Goal: Task Accomplishment & Management: Manage account settings

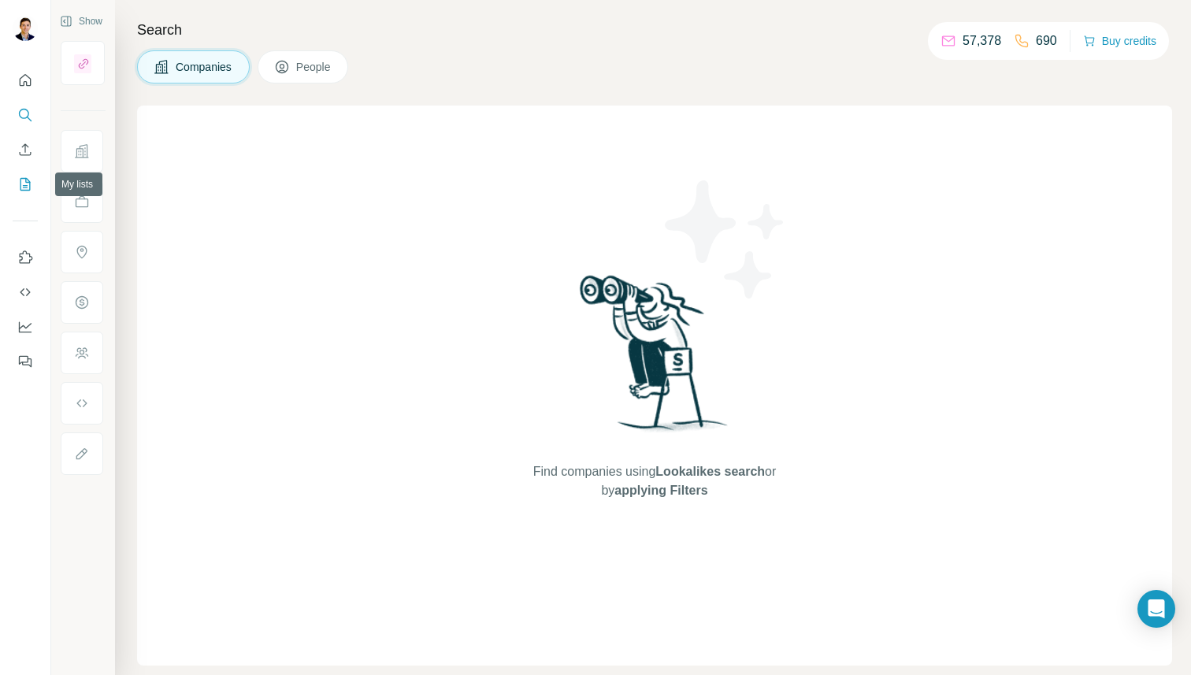
click at [27, 187] on icon "My lists" at bounding box center [27, 183] width 8 height 10
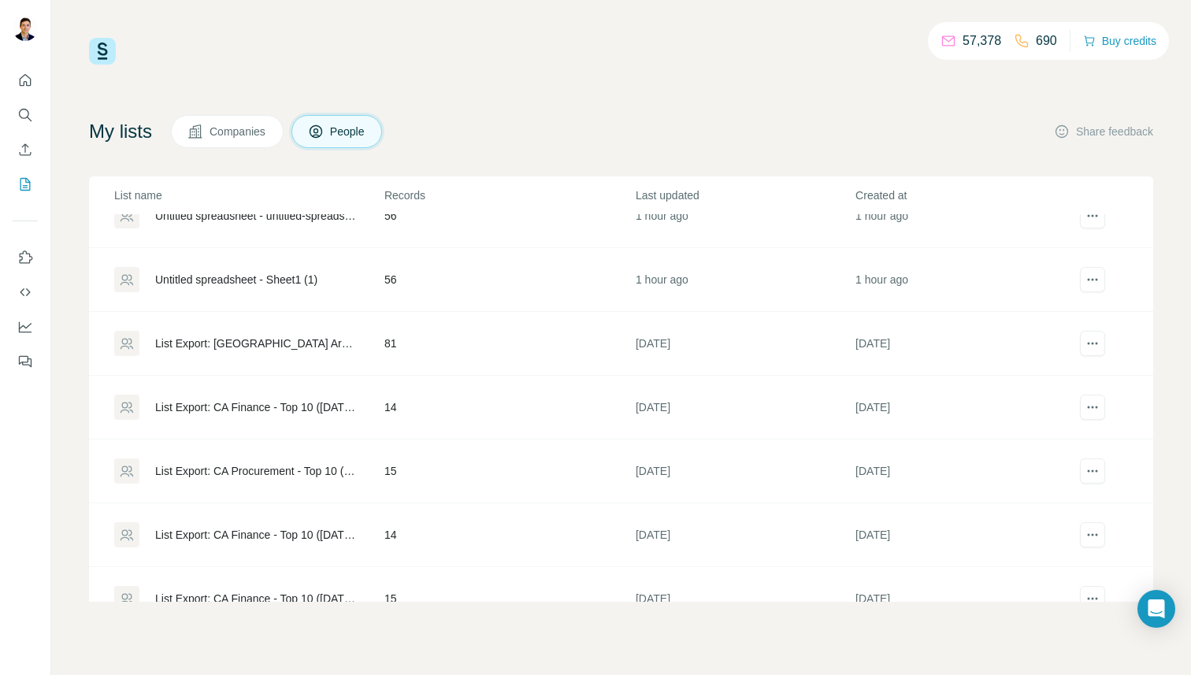
scroll to position [38, 0]
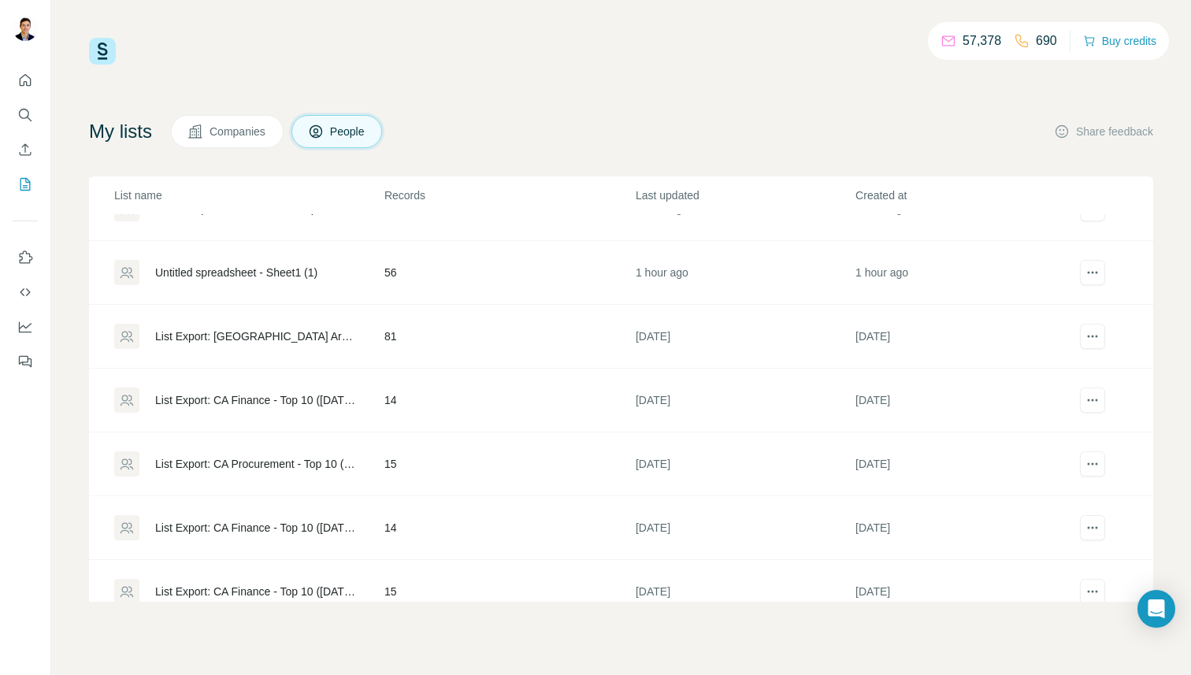
click at [285, 333] on div "List Export: [GEOGRAPHIC_DATA] Area ([GEOGRAPHIC_DATA] '25) - [DATE] 13:41" at bounding box center [256, 336] width 202 height 16
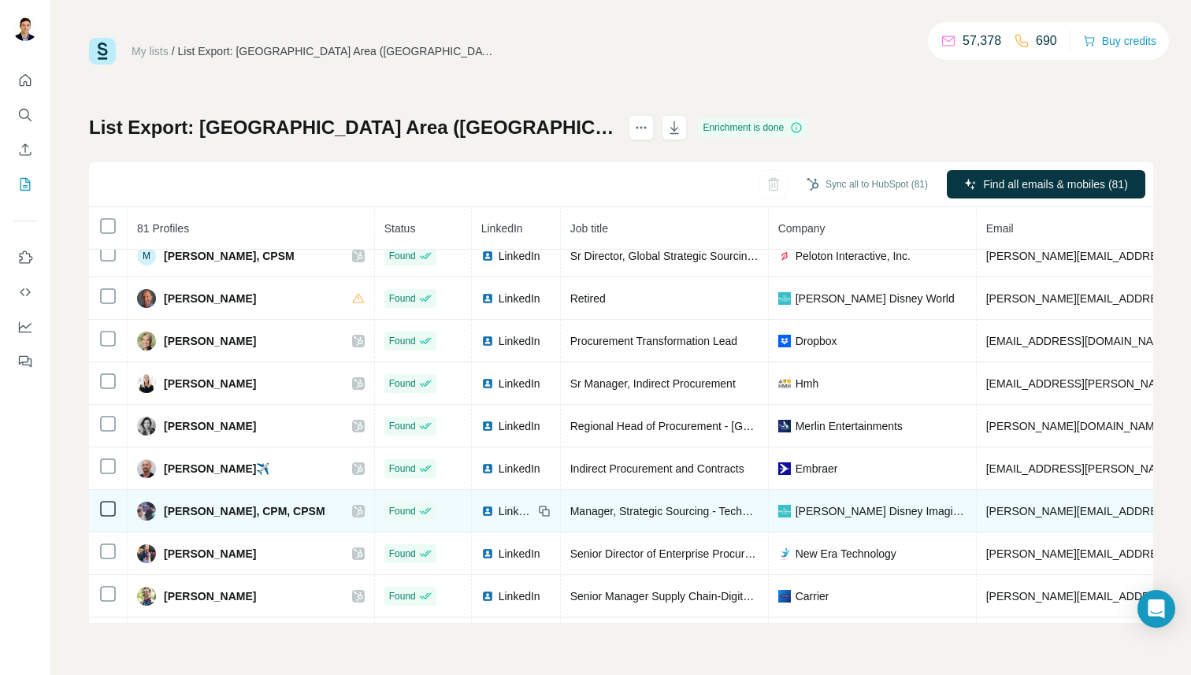
scroll to position [124, 0]
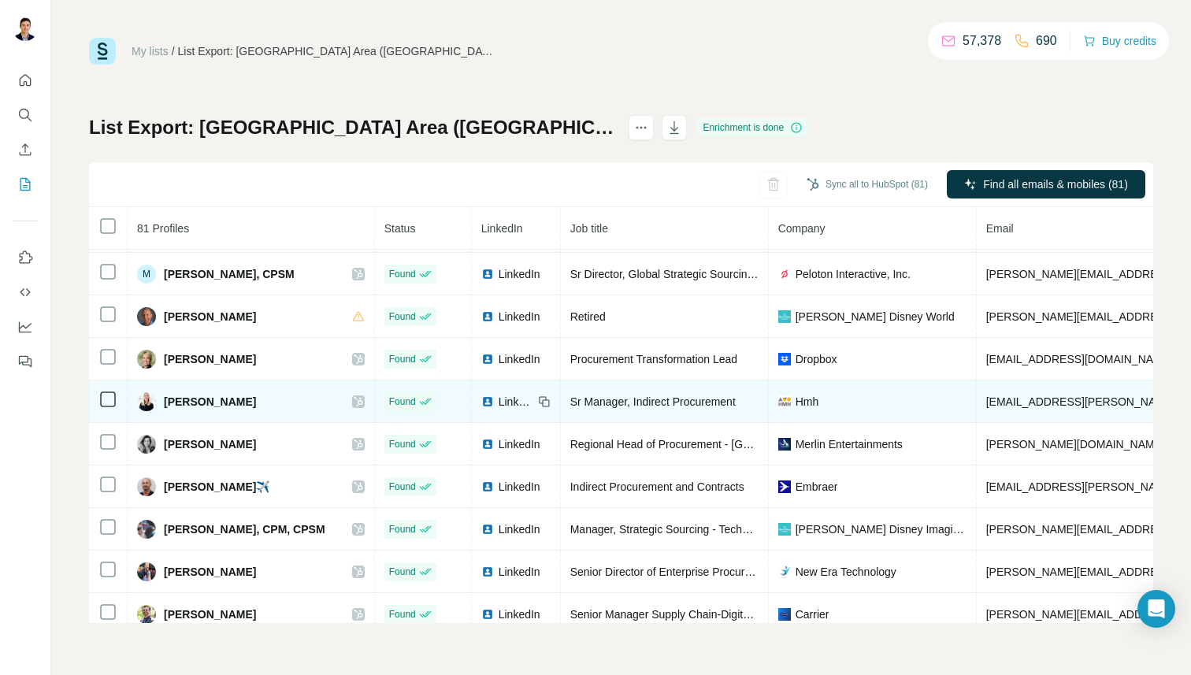
click at [109, 409] on td at bounding box center [108, 401] width 39 height 43
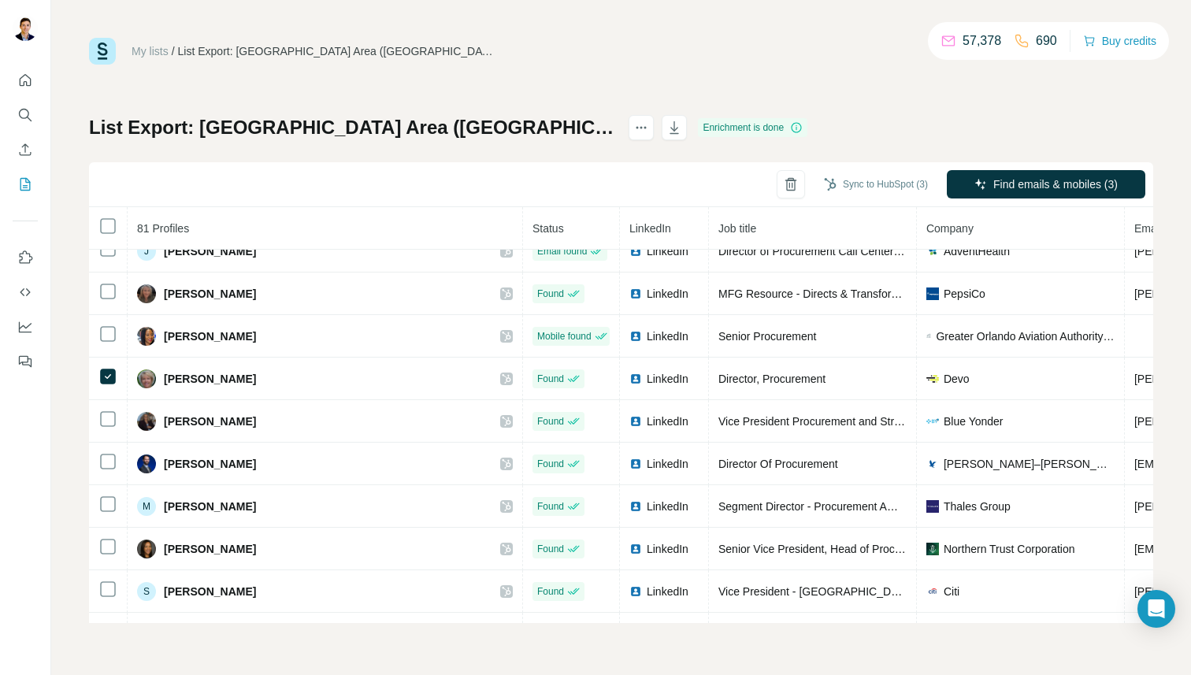
scroll to position [2916, 0]
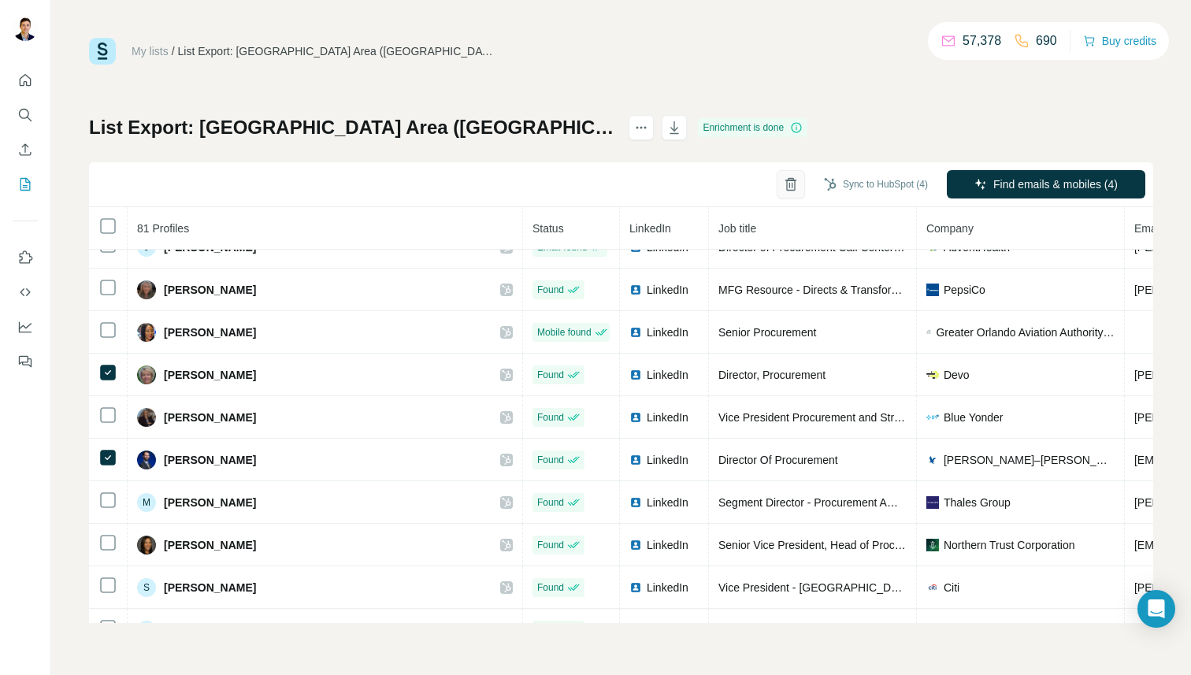
click at [783, 184] on icon "button" at bounding box center [791, 184] width 16 height 16
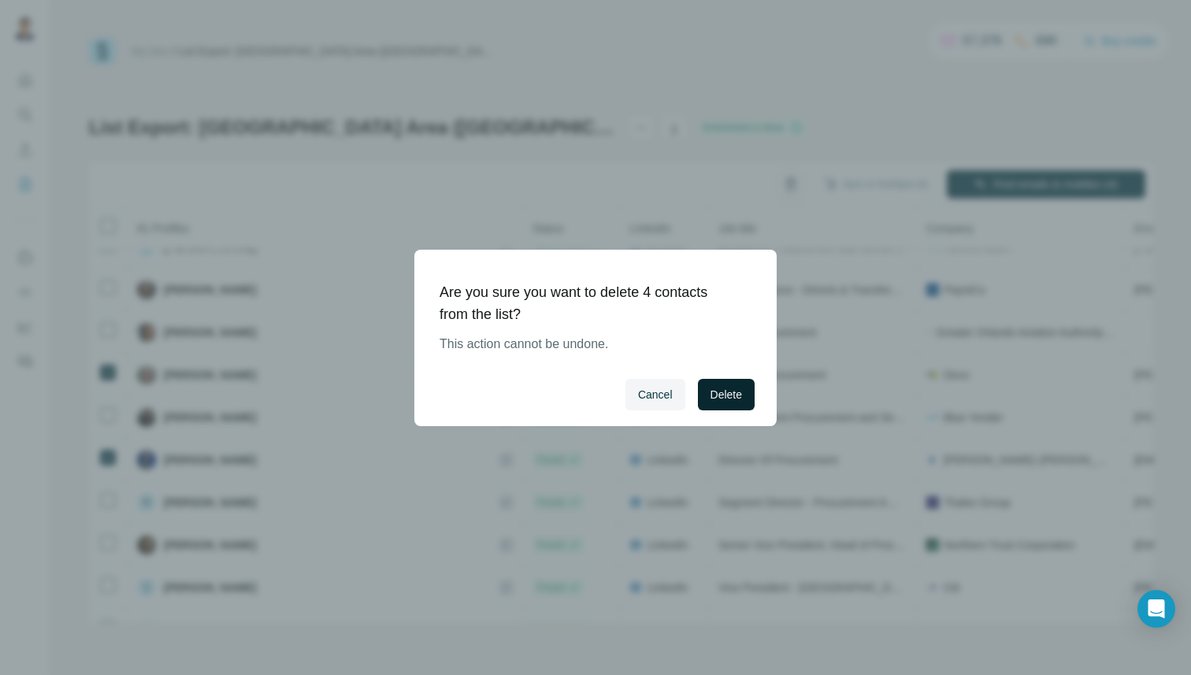
click at [727, 393] on span "Delete" at bounding box center [726, 395] width 32 height 16
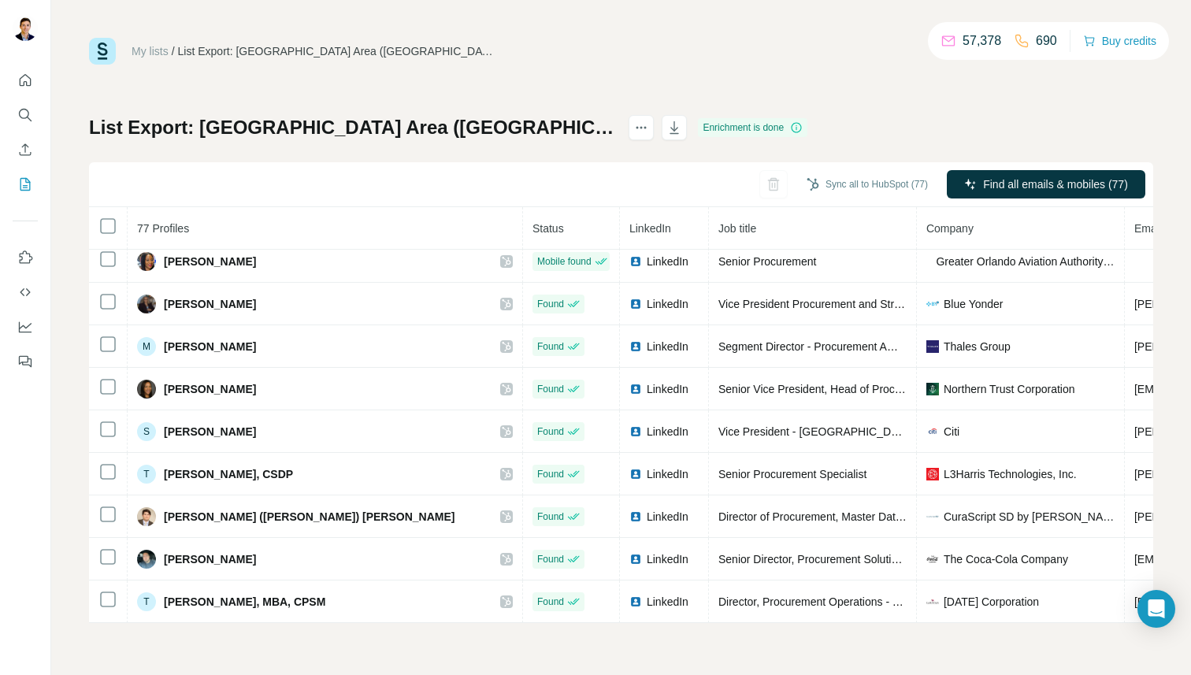
scroll to position [2831, 0]
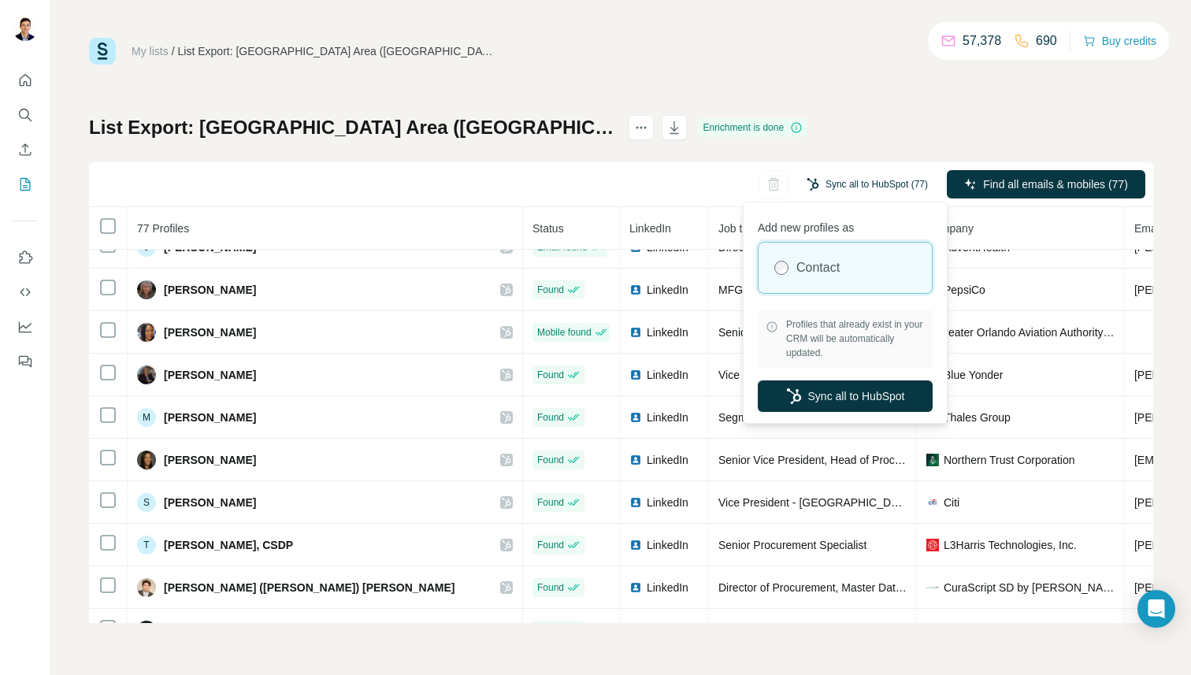
click at [857, 180] on button "Sync all to HubSpot (77)" at bounding box center [867, 185] width 143 height 24
click at [836, 394] on button "Sync all to HubSpot" at bounding box center [845, 396] width 175 height 32
